Goal: Find specific page/section: Find specific page/section

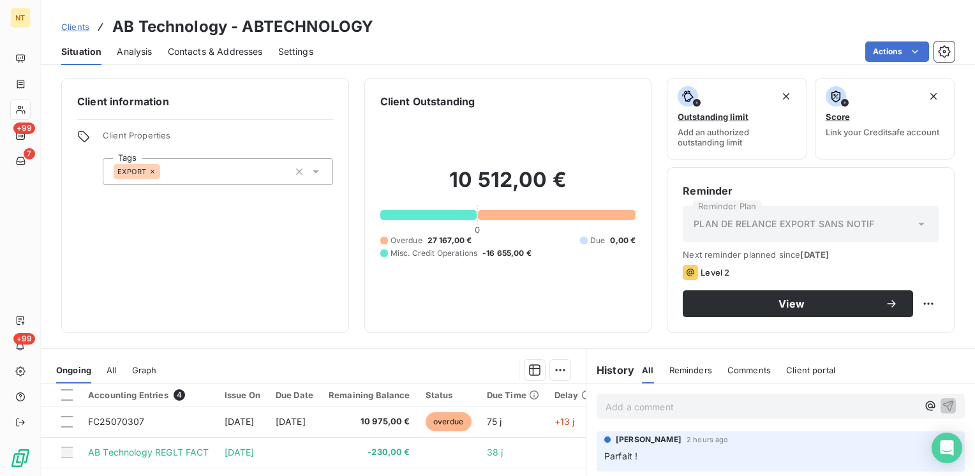
scroll to position [191, 0]
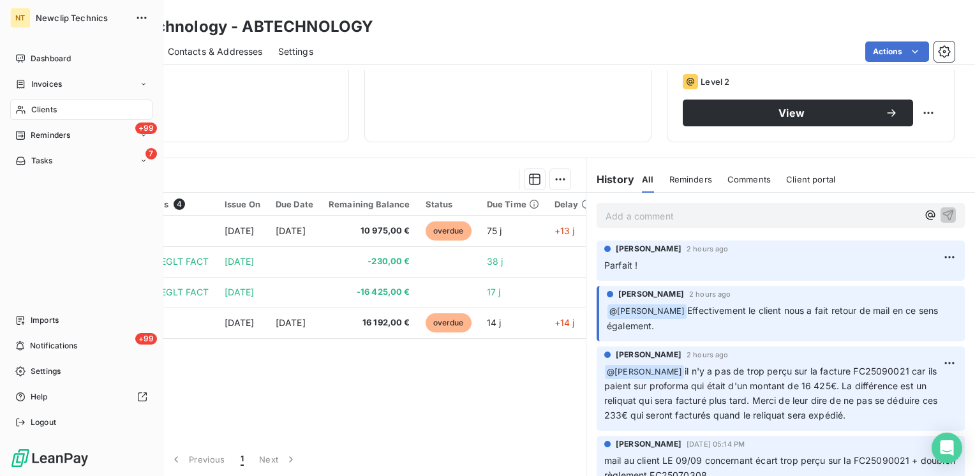
click at [45, 104] on span "Clients" at bounding box center [44, 109] width 26 height 11
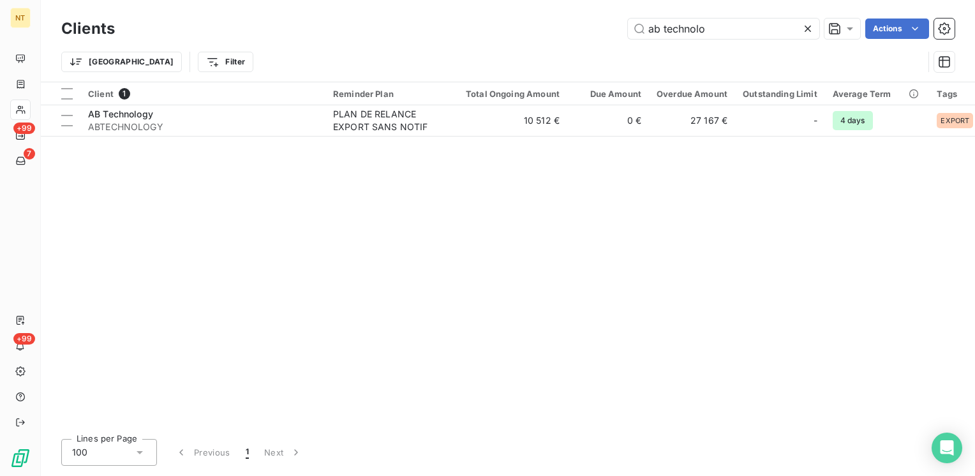
drag, startPoint x: 725, startPoint y: 26, endPoint x: 492, endPoint y: 20, distance: 232.2
click at [488, 22] on div "ab technolo Actions" at bounding box center [542, 28] width 824 height 20
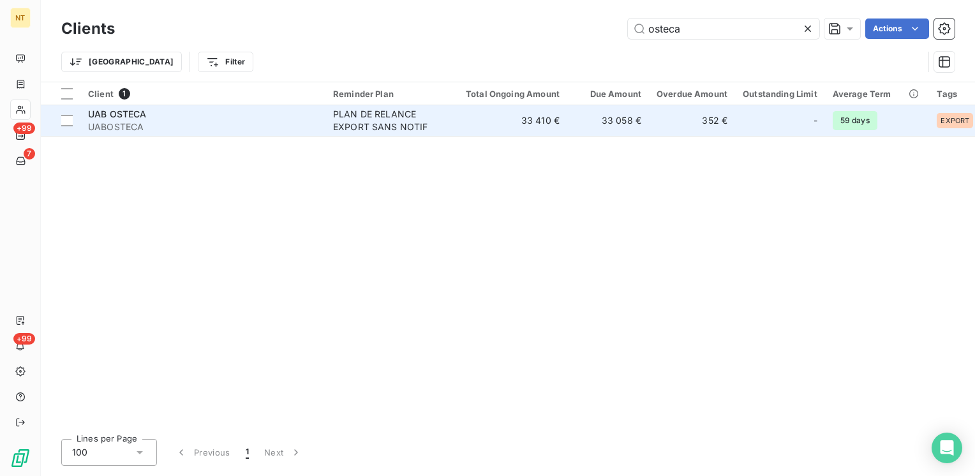
type input "osteca"
click at [237, 116] on div "UAB OSTECA" at bounding box center [203, 114] width 230 height 13
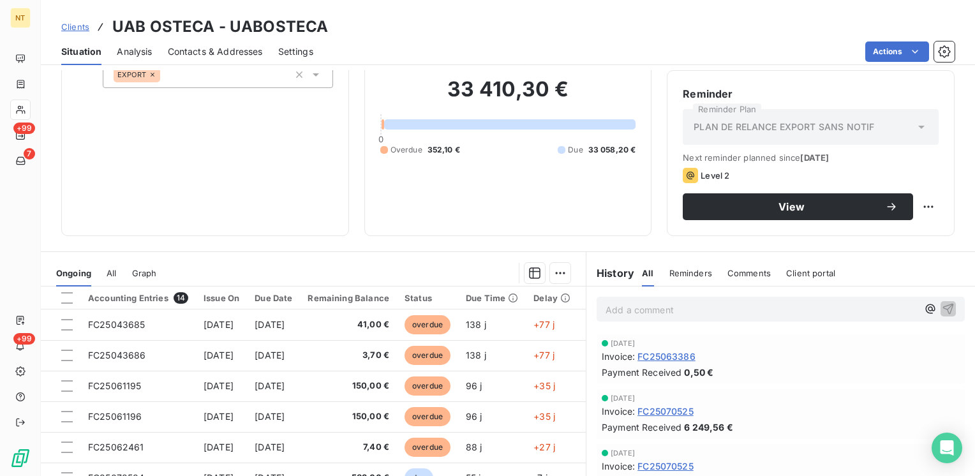
scroll to position [128, 0]
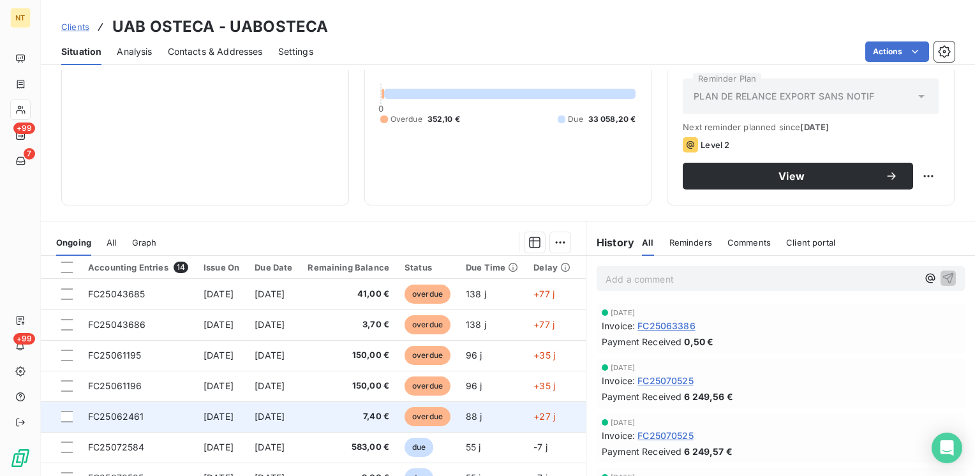
click at [170, 415] on td "FC25062461" at bounding box center [137, 416] width 115 height 31
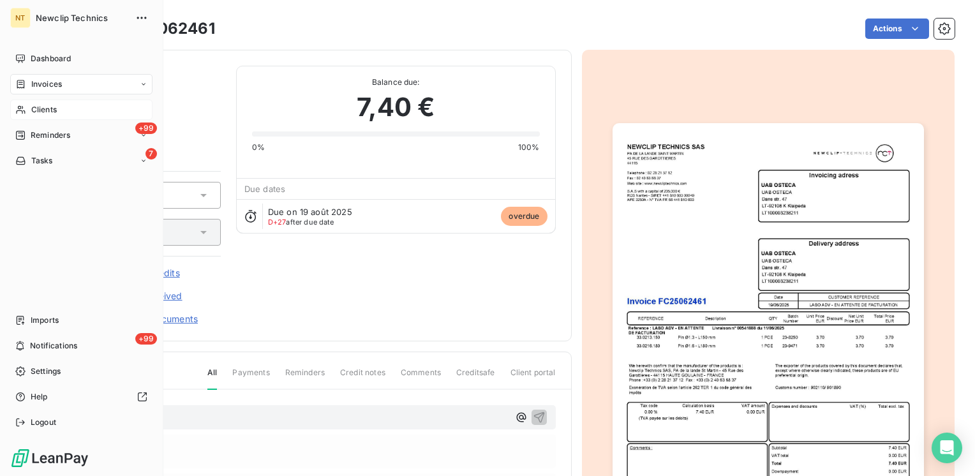
click at [41, 106] on span "Clients" at bounding box center [44, 109] width 26 height 11
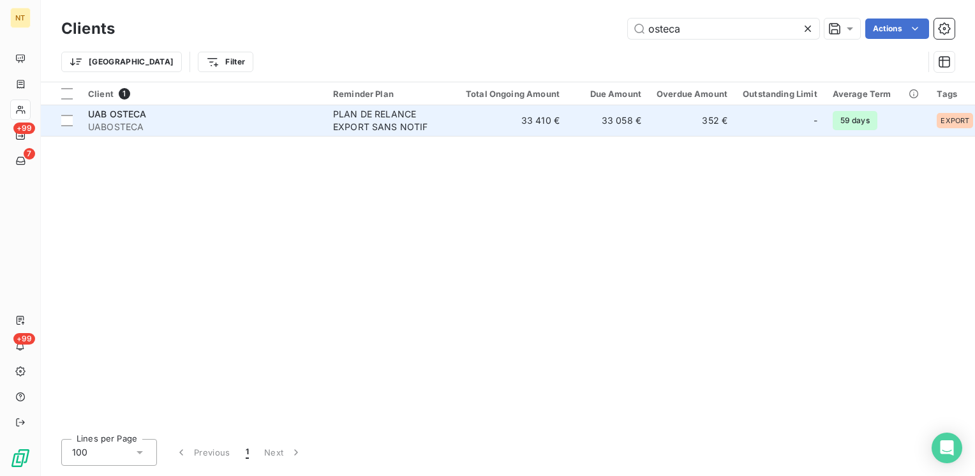
click at [160, 121] on span "UABOSTECA" at bounding box center [203, 127] width 230 height 13
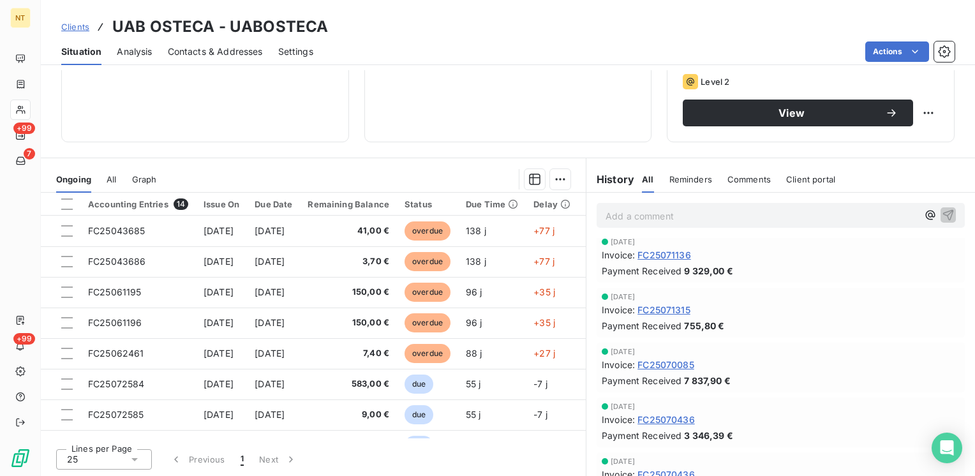
scroll to position [319, 0]
